Goal: Task Accomplishment & Management: Manage account settings

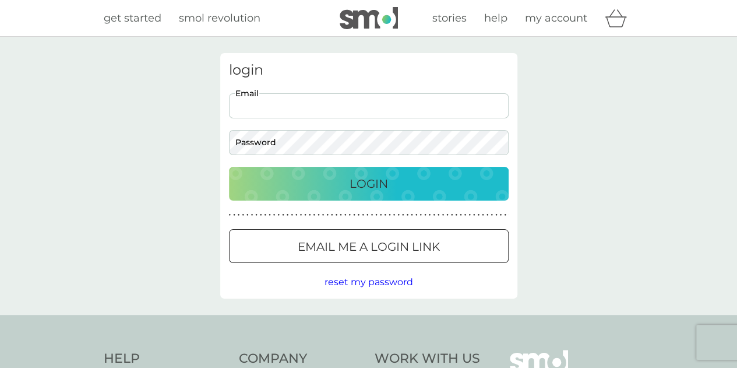
click at [328, 112] on input "Email" at bounding box center [369, 105] width 280 height 25
type input "[EMAIL_ADDRESS][DOMAIN_NAME]"
click at [354, 177] on p "Login" at bounding box center [369, 183] width 38 height 19
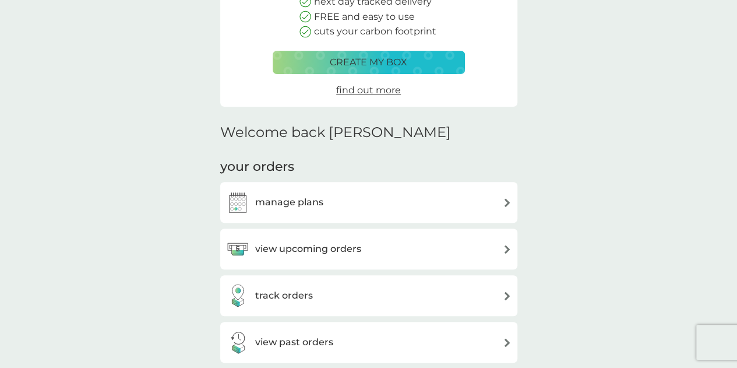
scroll to position [233, 0]
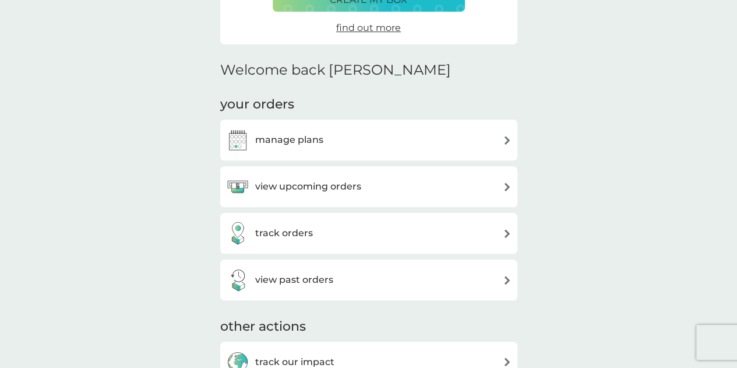
click at [461, 143] on div "manage plans" at bounding box center [368, 139] width 285 height 23
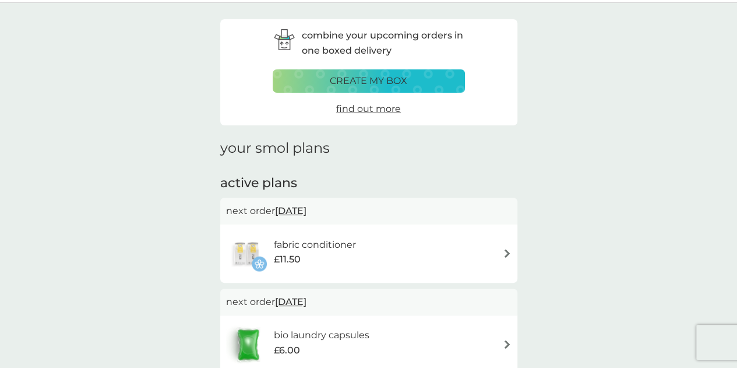
scroll to position [58, 0]
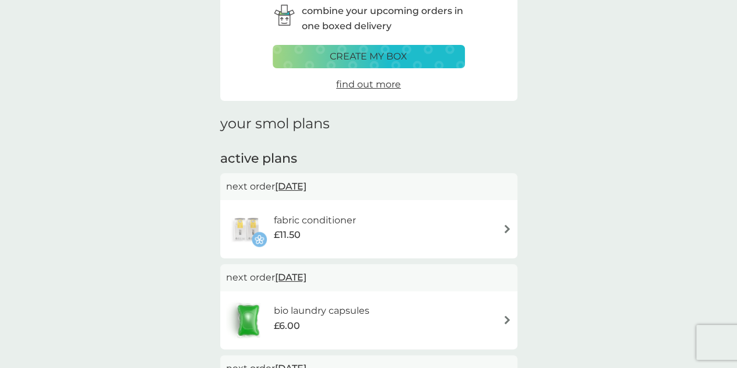
click at [491, 239] on div "fabric conditioner £11.50" at bounding box center [368, 229] width 285 height 41
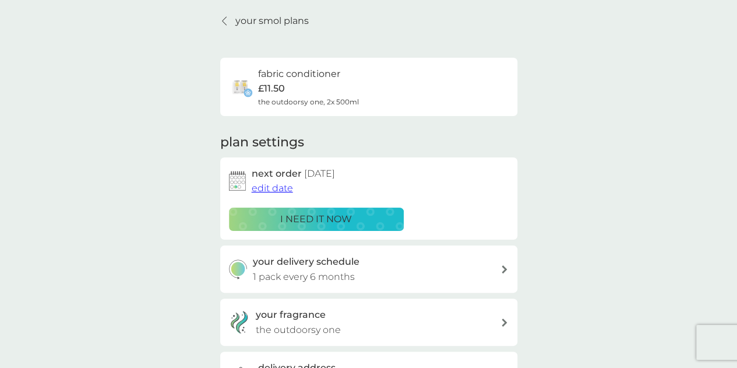
scroll to position [58, 0]
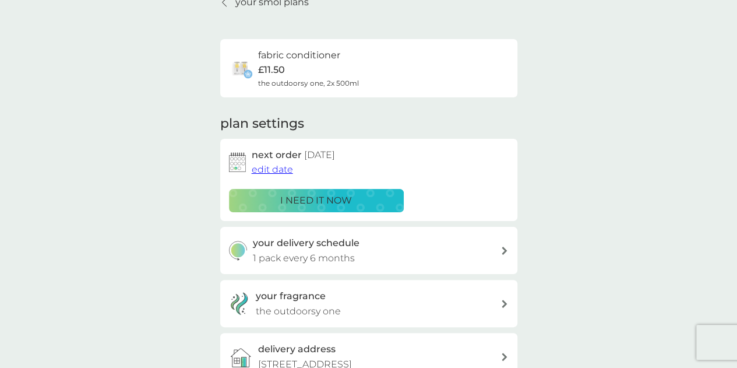
click at [491, 238] on div "your delivery schedule 1 pack every 6 months" at bounding box center [377, 250] width 248 height 30
select select "6"
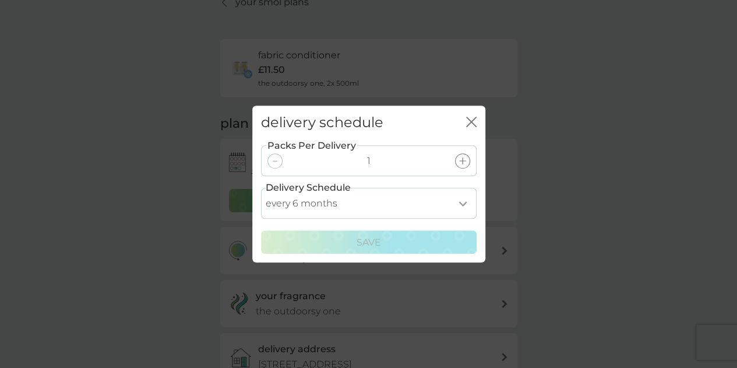
click at [454, 202] on select "every 1 month every 2 months every 3 months every 4 months every 5 months every…" at bounding box center [369, 203] width 216 height 31
click at [555, 199] on div "delivery schedule close Packs Per Delivery 1 Delivery Schedule every 1 month ev…" at bounding box center [368, 184] width 737 height 368
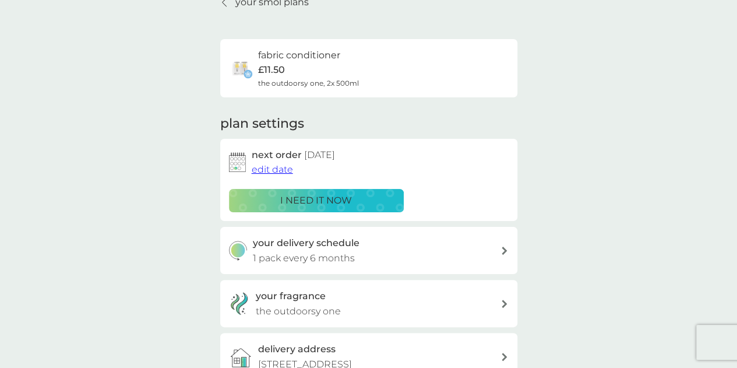
click at [268, 172] on span "edit date" at bounding box center [272, 169] width 41 height 11
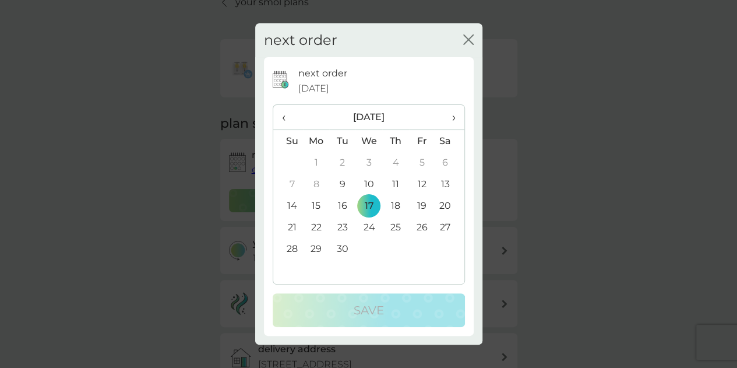
click at [468, 41] on icon "close" at bounding box center [470, 39] width 5 height 9
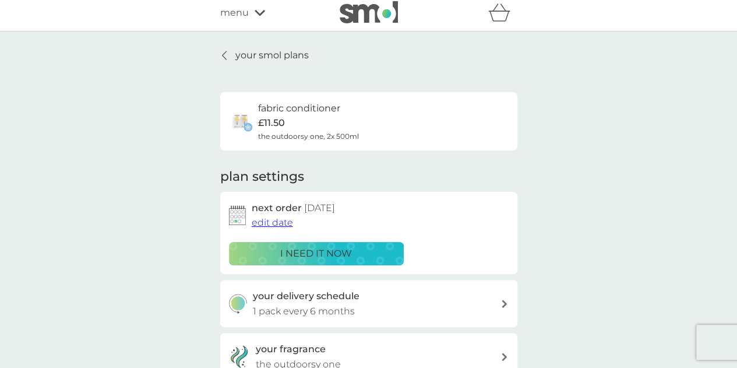
scroll to position [0, 0]
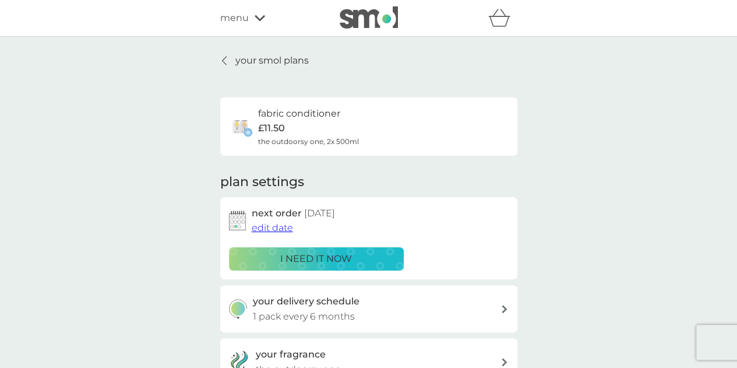
click at [281, 58] on p "your smol plans" at bounding box center [271, 60] width 73 height 15
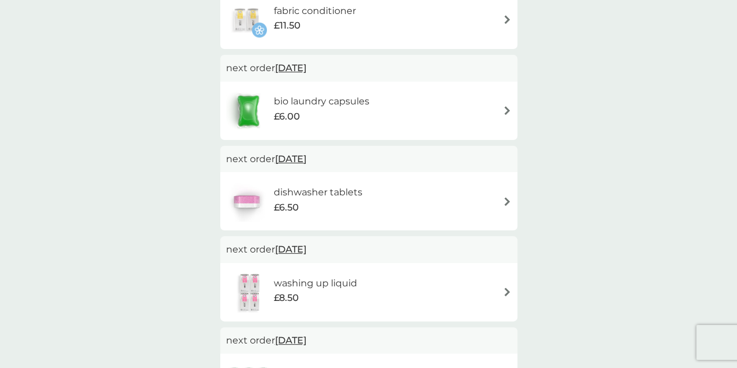
scroll to position [291, 0]
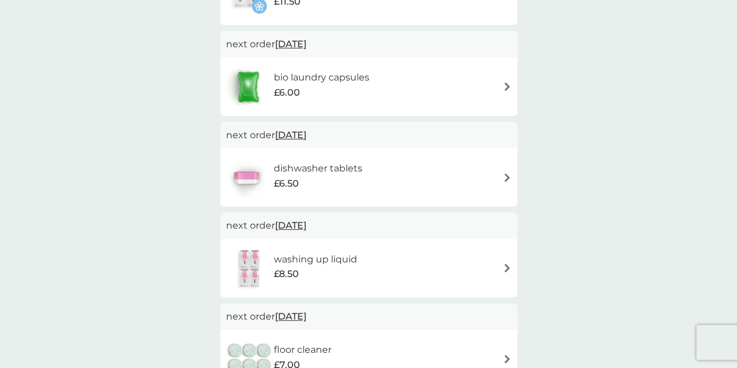
click at [371, 174] on div "dishwasher tablets £6.50" at bounding box center [323, 177] width 100 height 33
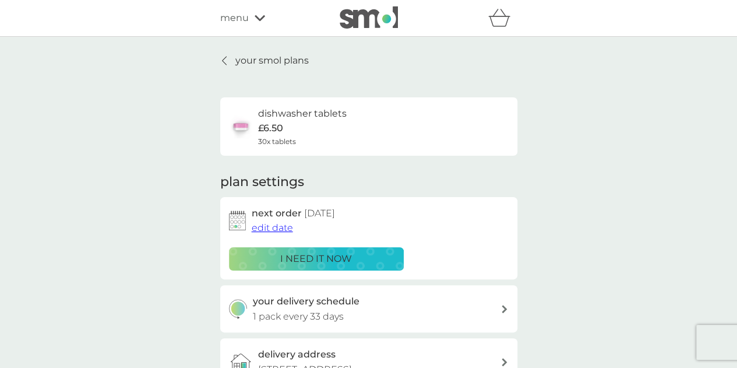
scroll to position [58, 0]
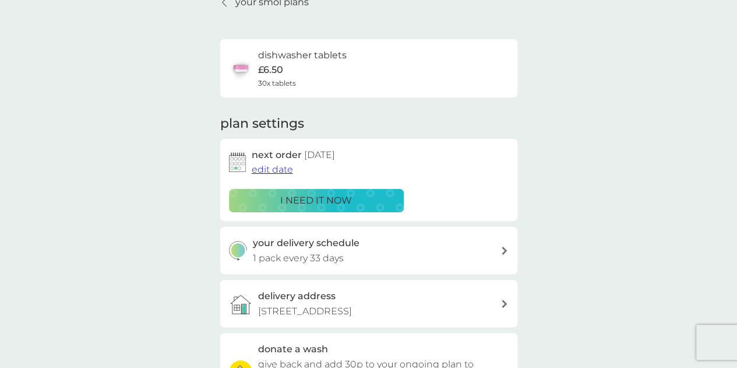
click at [348, 246] on h3 "your delivery schedule" at bounding box center [306, 242] width 107 height 15
select select "35"
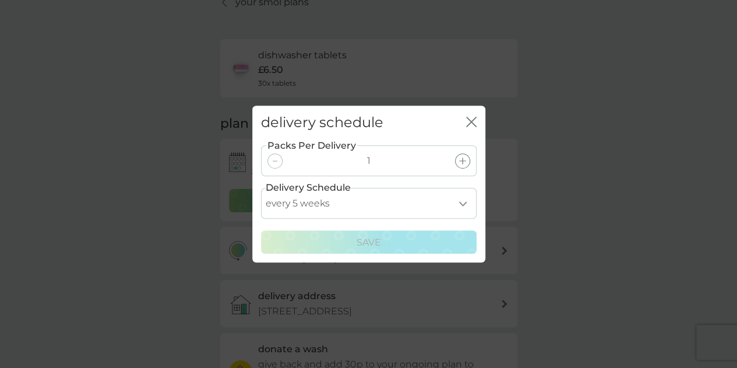
click at [553, 190] on div "delivery schedule close Packs Per Delivery 1 Delivery Schedule every 1 week eve…" at bounding box center [368, 184] width 737 height 368
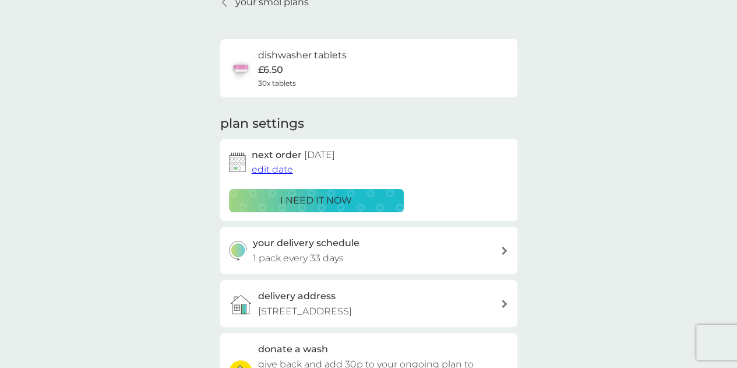
click at [408, 255] on div "your delivery schedule 1 pack every 33 days" at bounding box center [377, 250] width 248 height 30
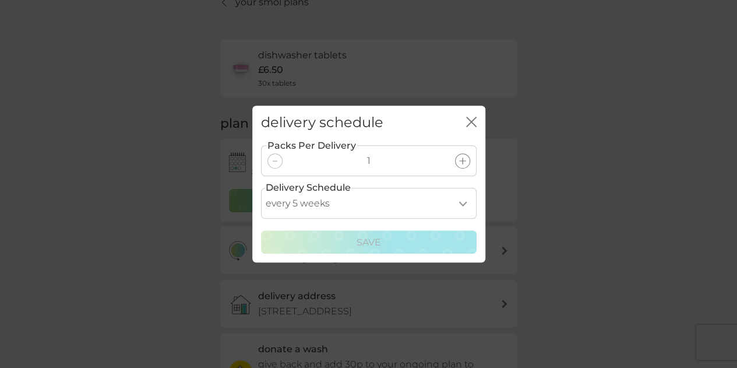
click at [407, 205] on select "every 1 week every 2 weeks every 3 weeks every 4 weeks every 5 weeks every 6 we…" at bounding box center [369, 203] width 216 height 31
select select "42"
click at [261, 188] on select "every 1 week every 2 weeks every 3 weeks every 4 weeks every 5 weeks every 6 we…" at bounding box center [369, 203] width 216 height 31
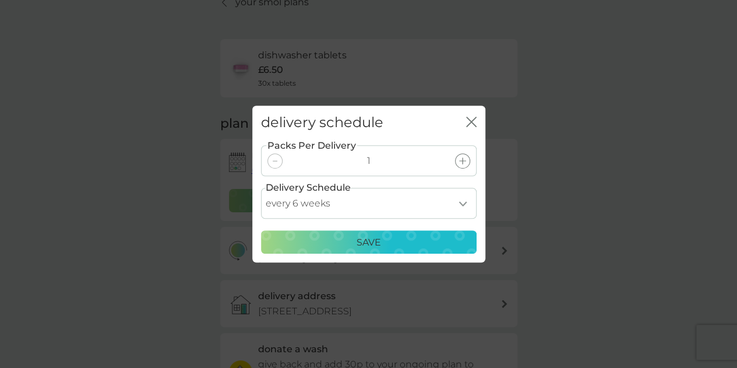
click at [637, 87] on div "delivery schedule close Packs Per Delivery 1 Delivery Schedule every 1 week eve…" at bounding box center [368, 184] width 737 height 368
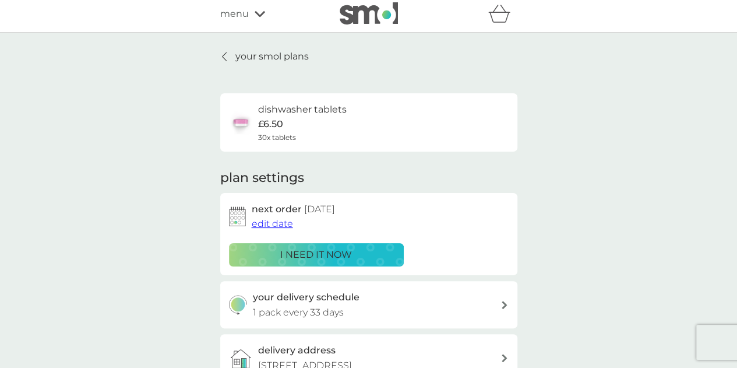
scroll to position [0, 0]
